Goal: Information Seeking & Learning: Learn about a topic

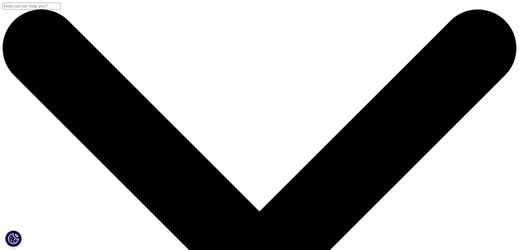
scroll to position [169, 386]
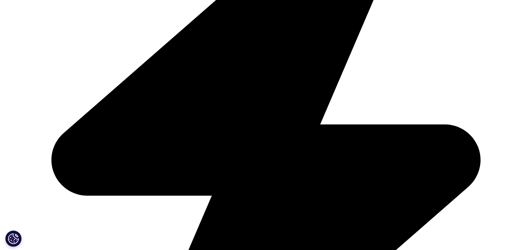
scroll to position [262, 0]
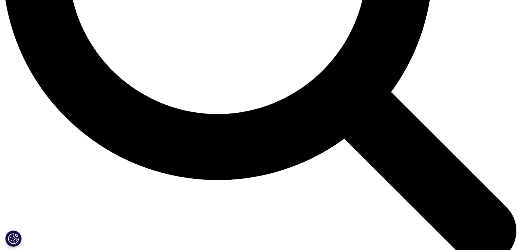
scroll to position [831, 0]
